Goal: Transaction & Acquisition: Book appointment/travel/reservation

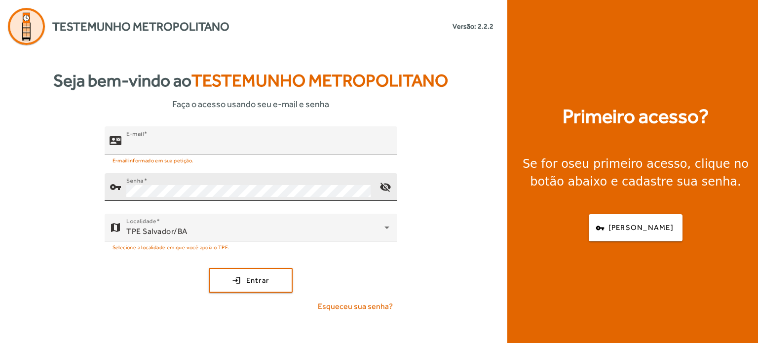
type input "**********"
click at [179, 179] on div "Senha" at bounding box center [248, 187] width 245 height 28
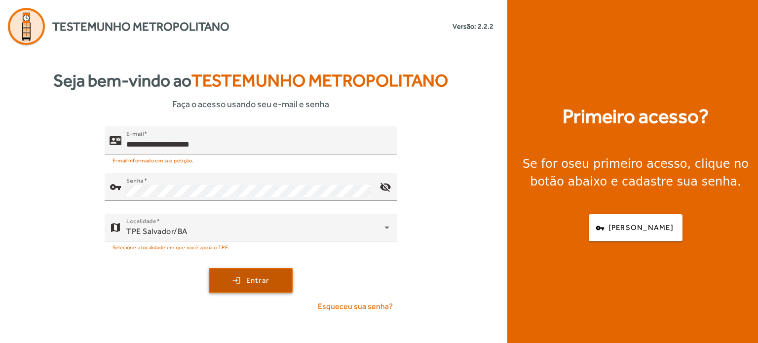
click at [252, 286] on span "Entrar" at bounding box center [257, 280] width 23 height 11
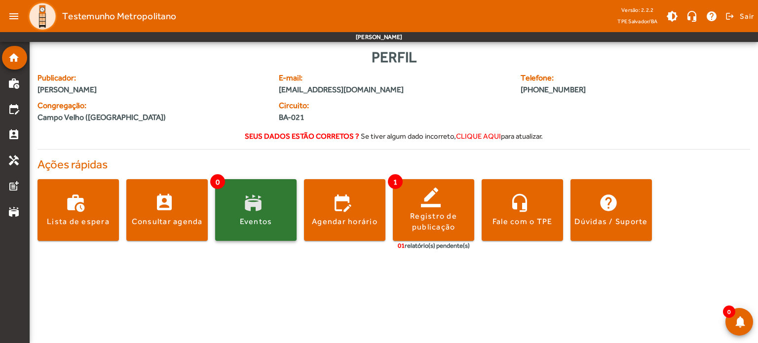
click at [237, 222] on span at bounding box center [255, 210] width 81 height 24
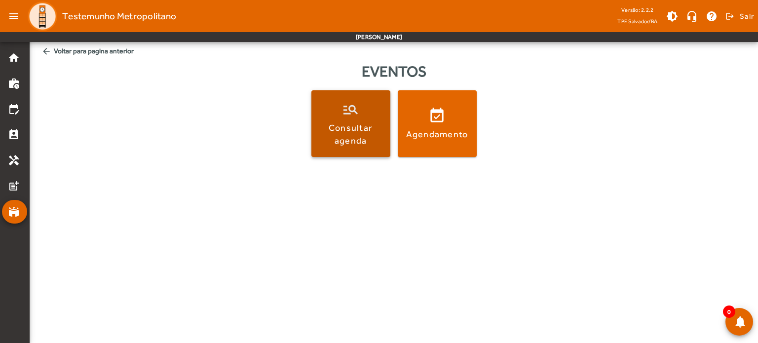
click at [360, 129] on div "Consultar agenda" at bounding box center [350, 133] width 75 height 25
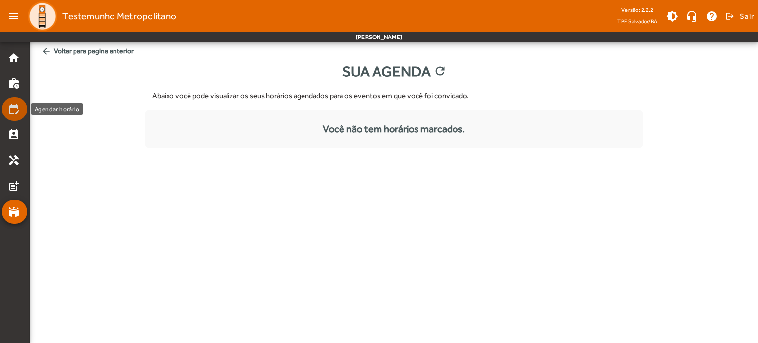
click at [18, 113] on mat-icon "edit_calendar" at bounding box center [14, 109] width 12 height 12
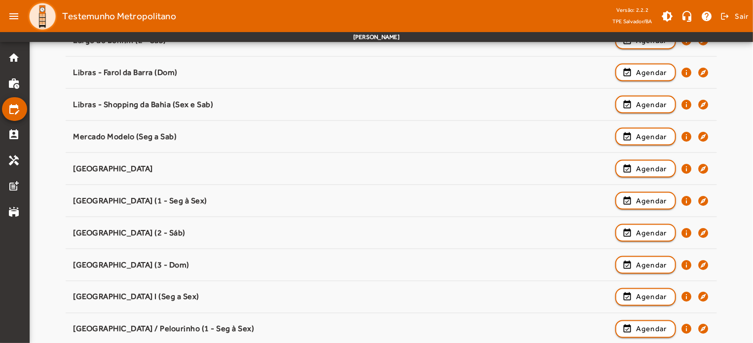
scroll to position [954, 0]
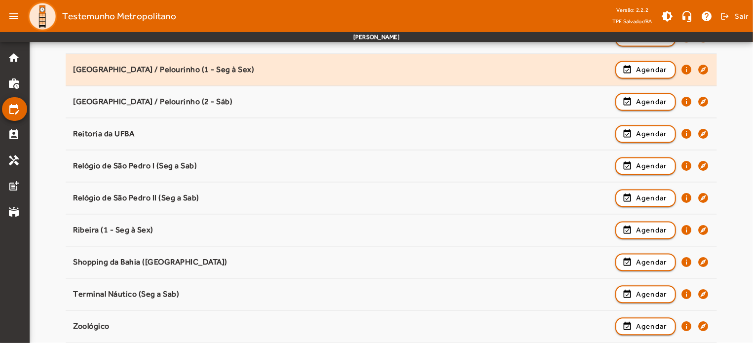
click at [255, 65] on div "[GEOGRAPHIC_DATA] / Pelourinho (1 - Seg à Sex)" at bounding box center [341, 70] width 537 height 10
click at [632, 61] on span "button" at bounding box center [645, 70] width 59 height 24
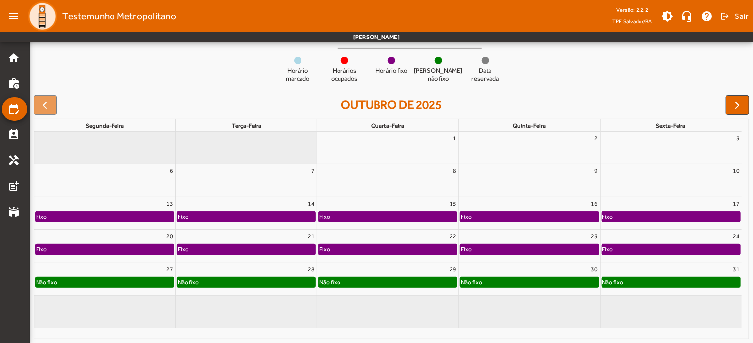
scroll to position [0, 0]
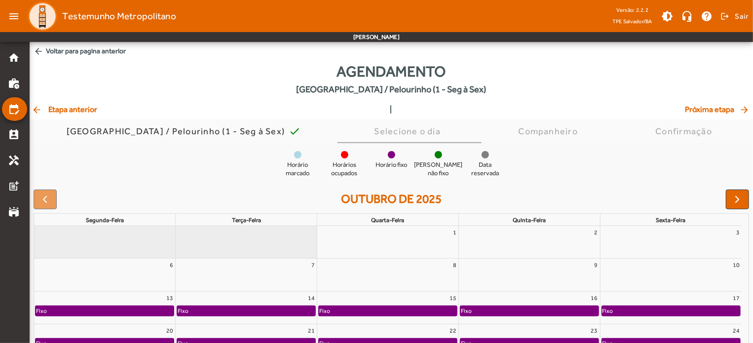
click at [51, 209] on div at bounding box center [45, 199] width 23 height 20
click at [49, 209] on div at bounding box center [45, 199] width 23 height 20
click at [69, 112] on span "arrow_back Etapa anterior" at bounding box center [65, 110] width 66 height 12
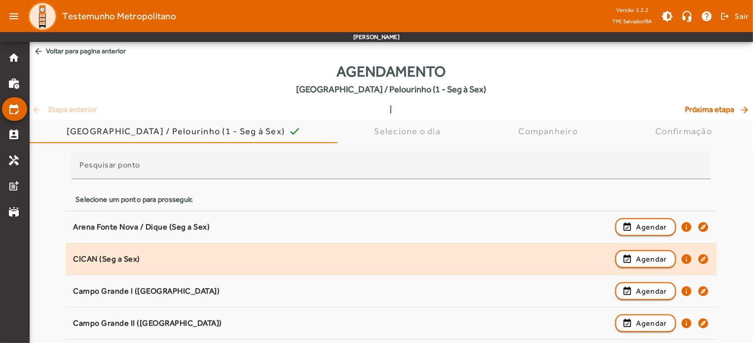
click at [96, 264] on div "CICAN (Seg a Sex)" at bounding box center [341, 259] width 537 height 10
click at [630, 269] on span "button" at bounding box center [645, 259] width 59 height 24
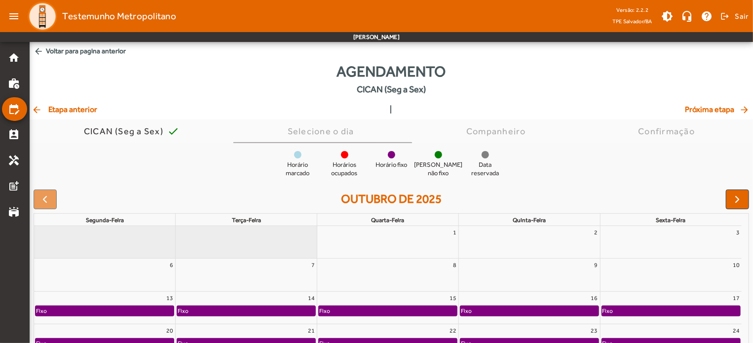
click at [67, 115] on span "arrow_back Etapa anterior" at bounding box center [65, 110] width 66 height 12
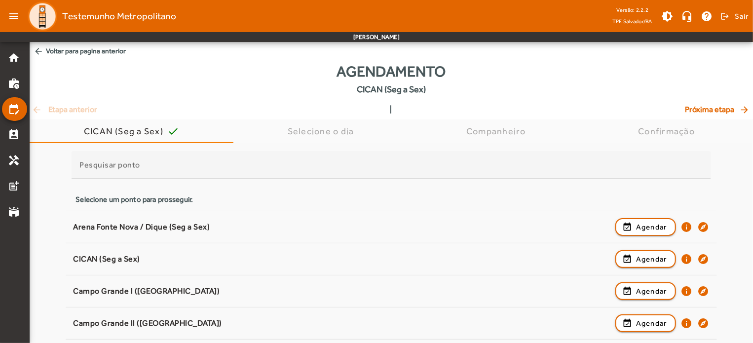
click at [718, 115] on span "Próxima etapa arrow_forward" at bounding box center [718, 110] width 66 height 12
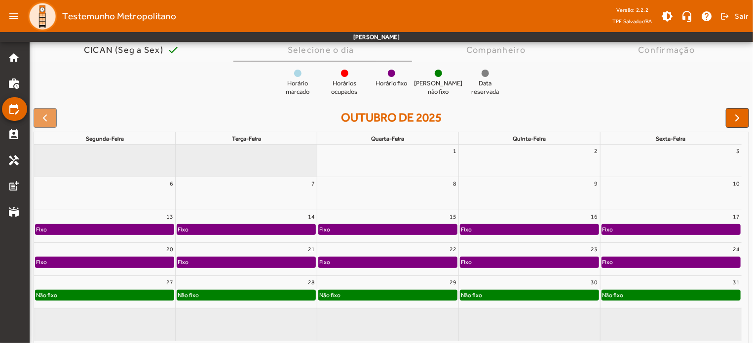
scroll to position [106, 0]
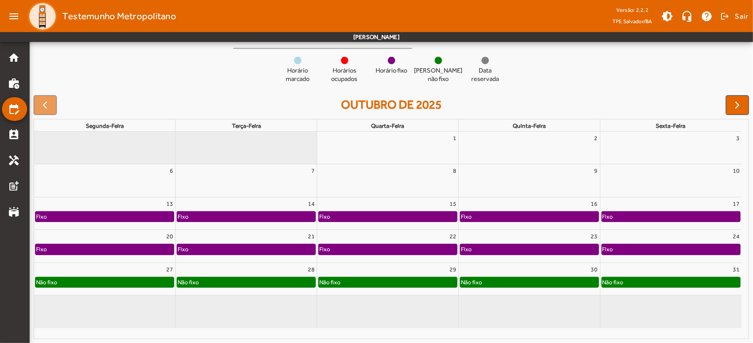
click at [752, 22] on mat-toolbar-row "menu Testemunho Metropolitano Versão: 2.2.2 TPE Salvador/BA brightness_medium h…" at bounding box center [376, 16] width 753 height 32
